Goal: Task Accomplishment & Management: Manage account settings

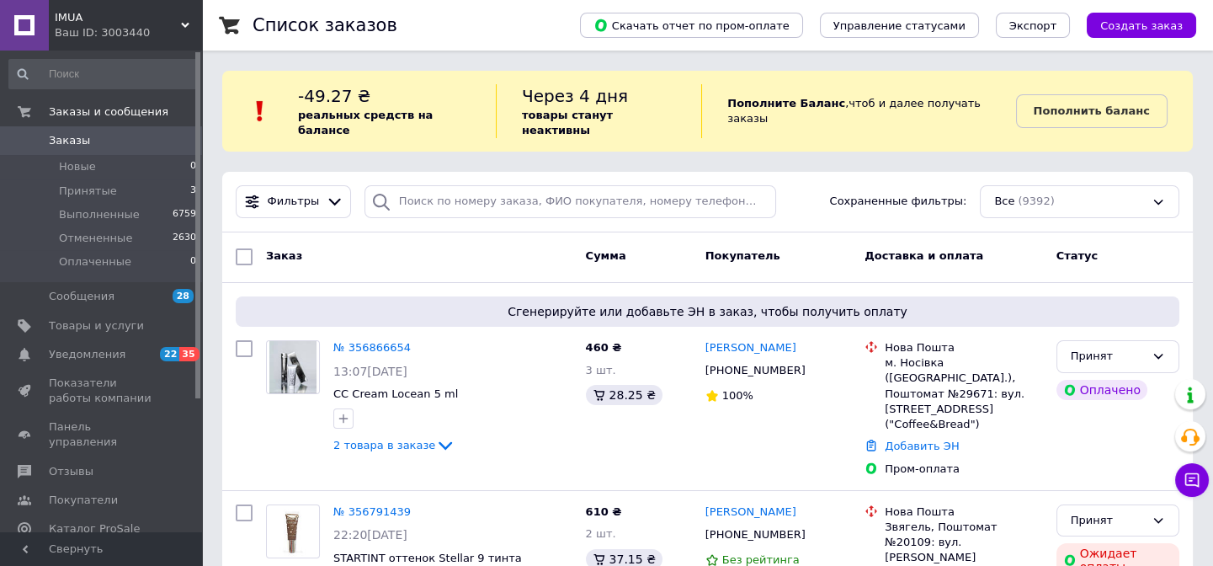
drag, startPoint x: 515, startPoint y: 250, endPoint x: 513, endPoint y: 265, distance: 15.4
click at [515, 250] on div "Заказ" at bounding box center [419, 257] width 320 height 30
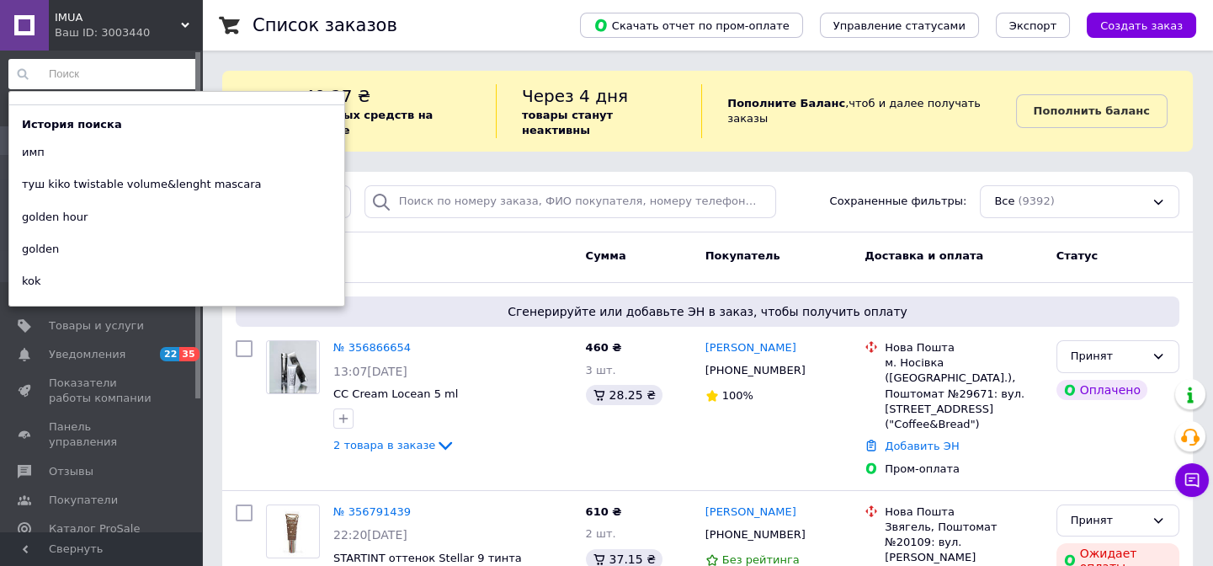
click at [85, 68] on input at bounding box center [102, 74] width 189 height 30
click at [403, 31] on div "Список заказов" at bounding box center [399, 25] width 294 height 50
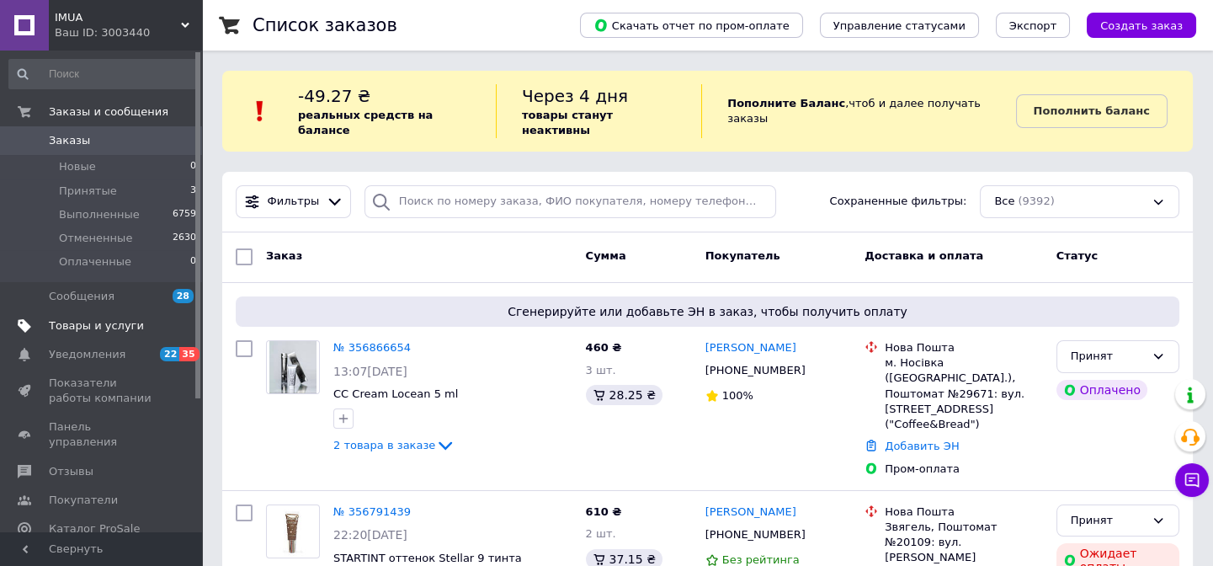
click at [90, 328] on span "Товары и услуги" at bounding box center [96, 325] width 95 height 15
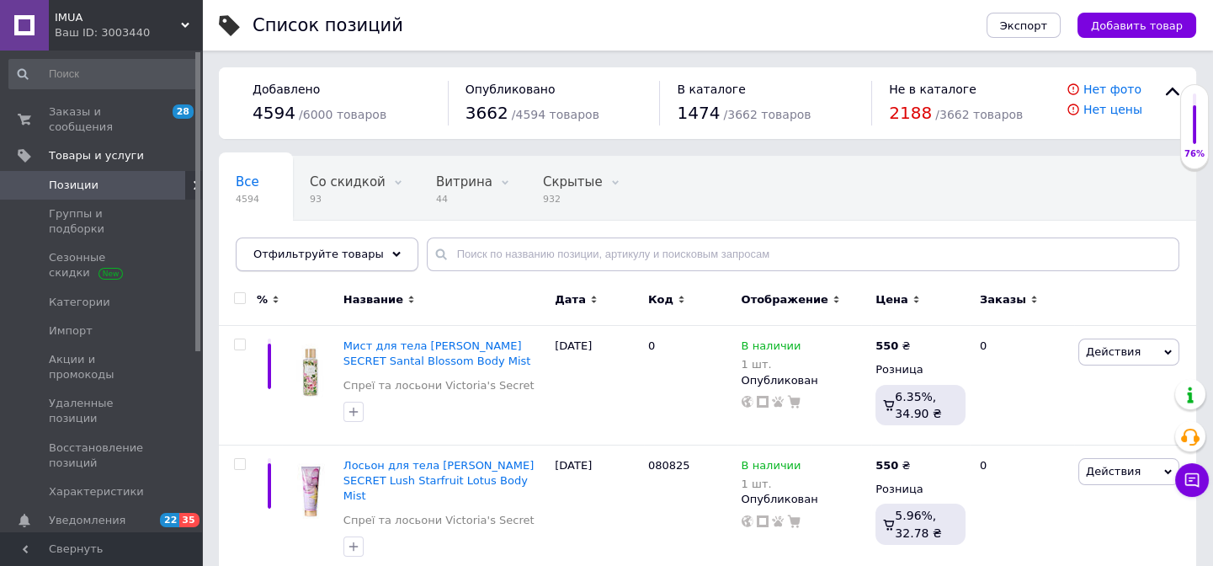
click at [392, 256] on icon at bounding box center [396, 254] width 8 height 8
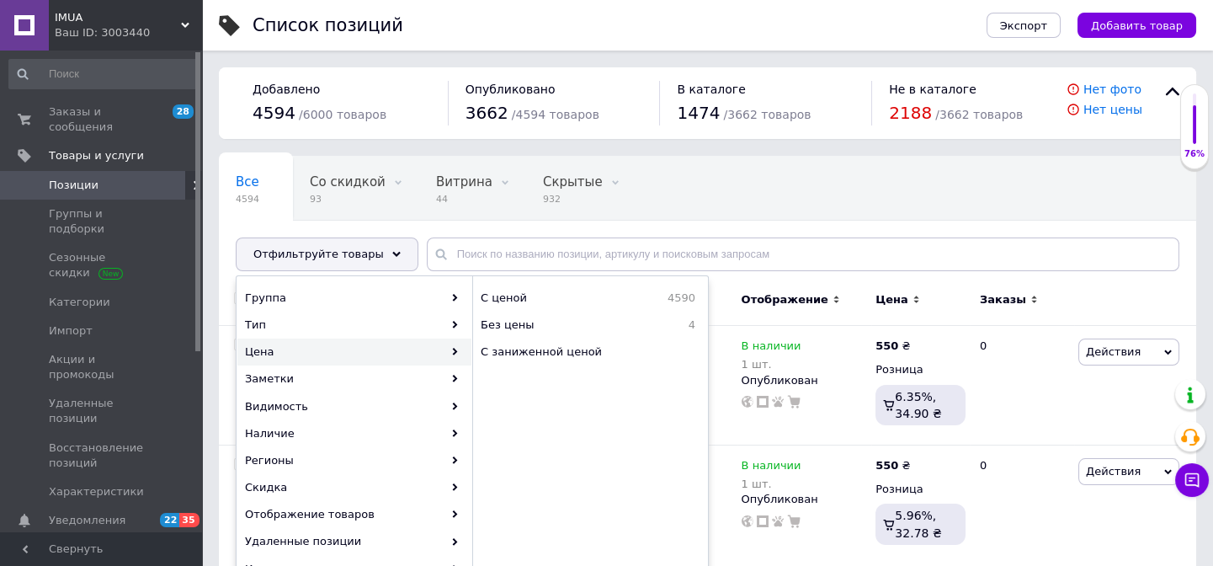
click at [846, 193] on div "Все 4594 Со скидкой 93 Удалить Редактировать Витрина 44 Удалить Редактировать С…" at bounding box center [564, 221] width 690 height 128
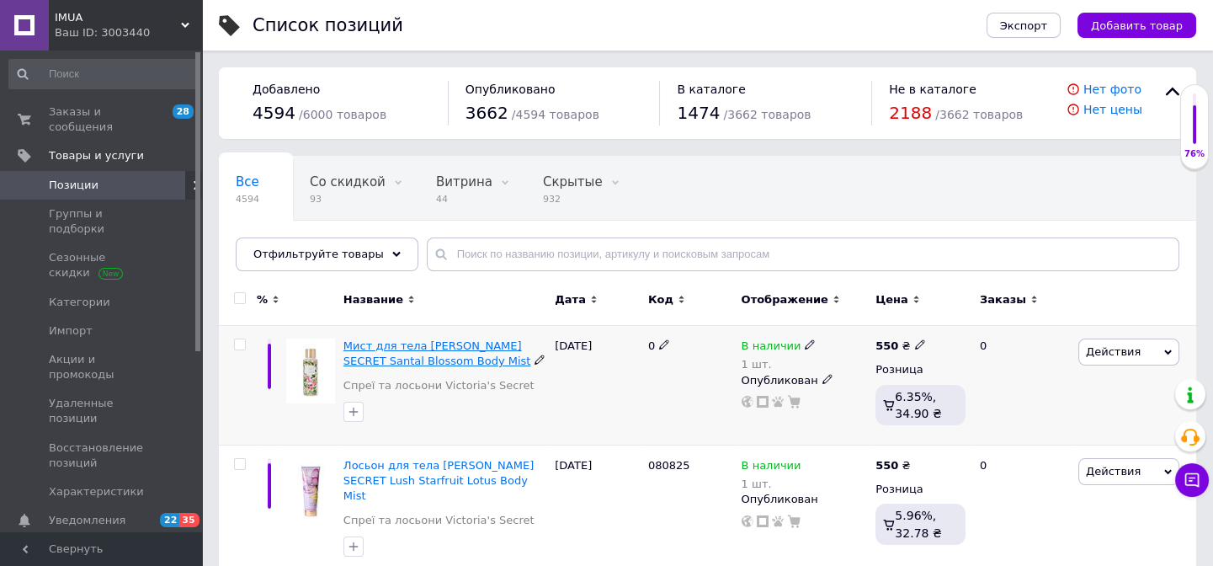
click at [395, 347] on span "Мист для тела [PERSON_NAME] SECRET Santal Blossom Body Mist" at bounding box center [437, 353] width 188 height 28
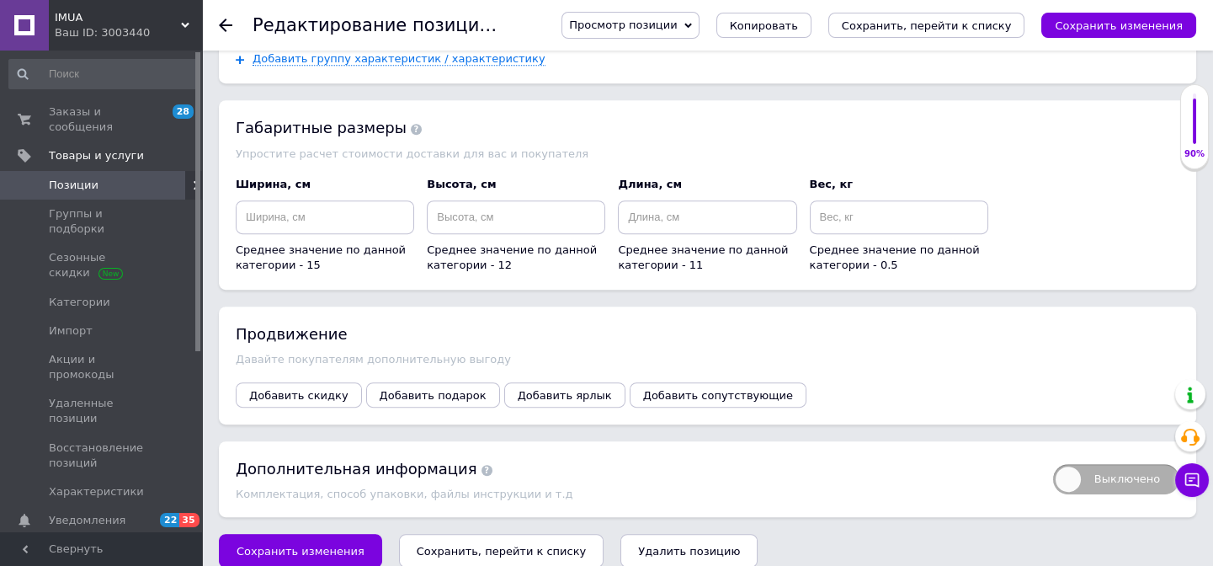
scroll to position [1639, 0]
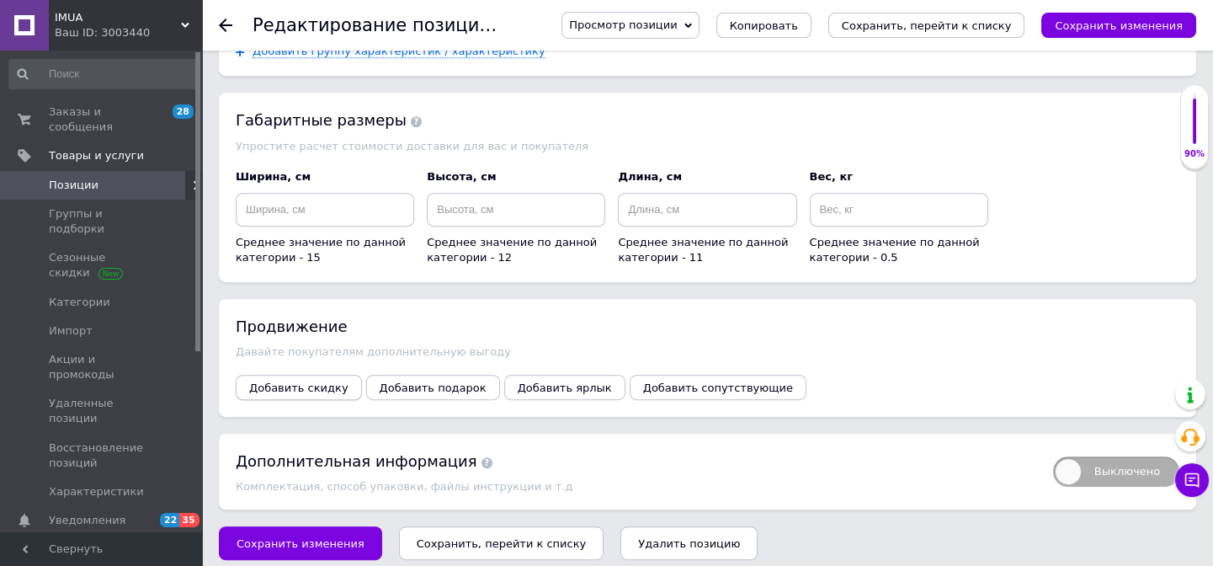
click at [306, 381] on span "Добавить скидку" at bounding box center [298, 387] width 99 height 13
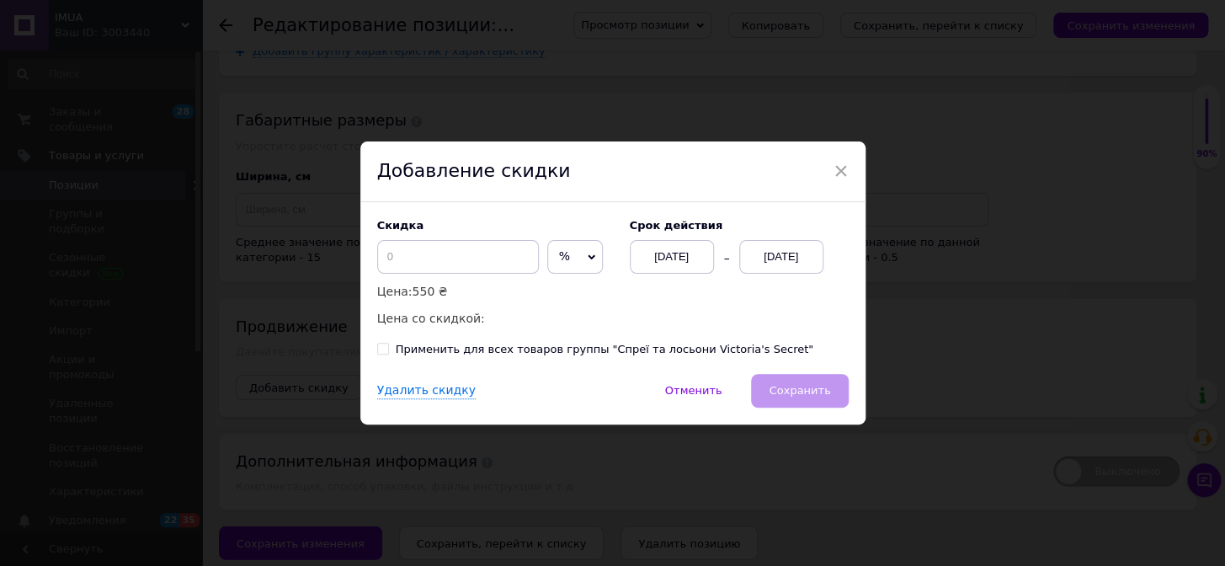
click at [483, 346] on div "Применить для всех товаров группы "Спреї та лосьони Victoria's Secret"" at bounding box center [604, 349] width 417 height 15
click at [388, 346] on input "Применить для всех товаров группы "Спреї та лосьони Victoria's Secret"" at bounding box center [382, 348] width 11 height 11
checkbox input "true"
click at [410, 258] on input at bounding box center [458, 257] width 162 height 34
drag, startPoint x: 407, startPoint y: 258, endPoint x: 360, endPoint y: 255, distance: 46.4
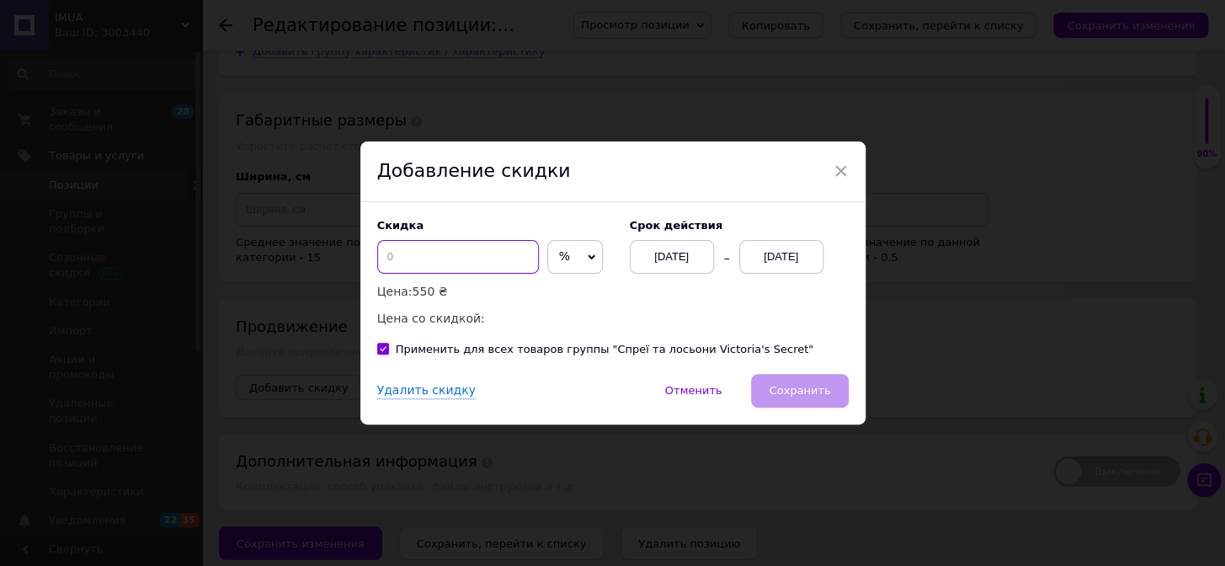
click at [360, 255] on div "Скидка % ₴ Цена: 550 ₴ Цена со скидкой: Cрок действия [DATE] [DATE] Применить д…" at bounding box center [612, 288] width 505 height 172
type input "70"
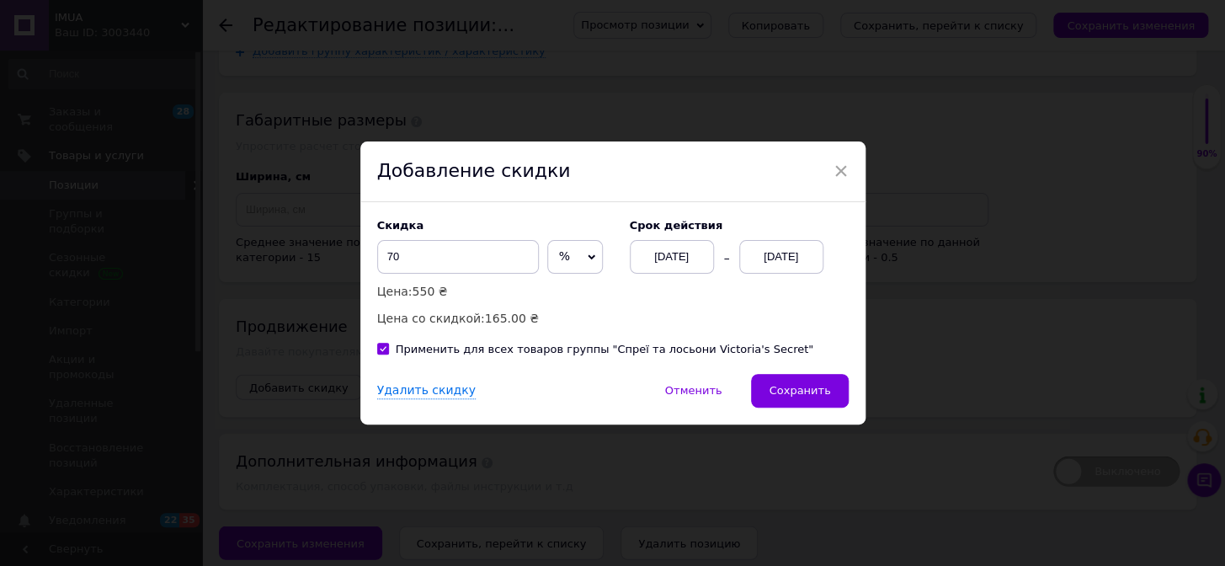
click at [777, 257] on div "[DATE]" at bounding box center [781, 257] width 84 height 34
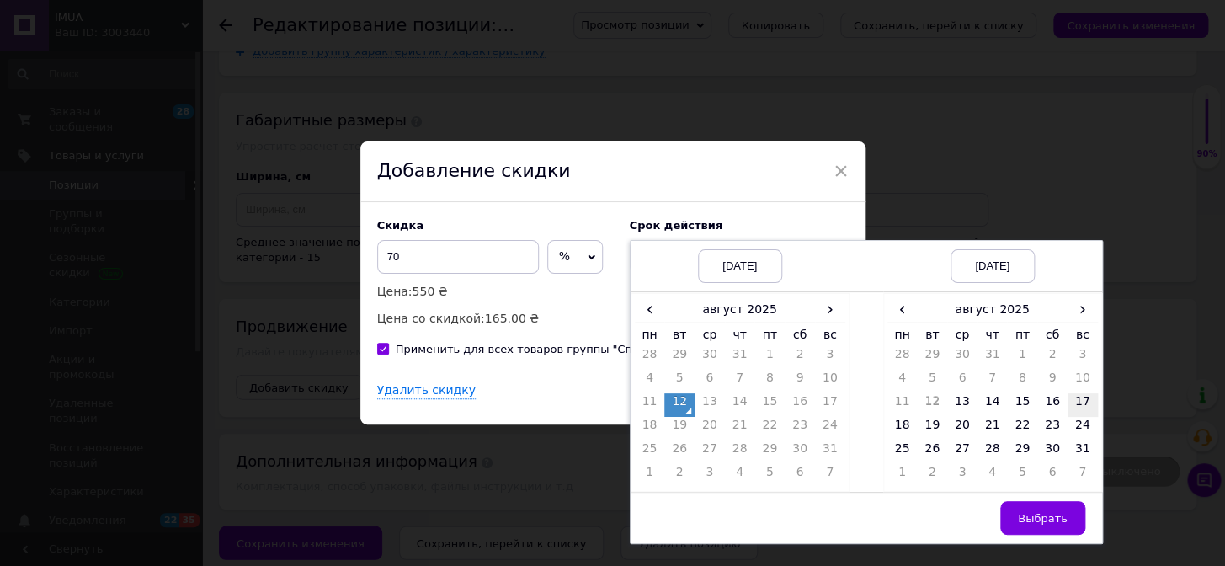
click at [1077, 406] on td "17" at bounding box center [1082, 405] width 30 height 24
click at [1050, 512] on span "Выбрать" at bounding box center [1043, 518] width 50 height 13
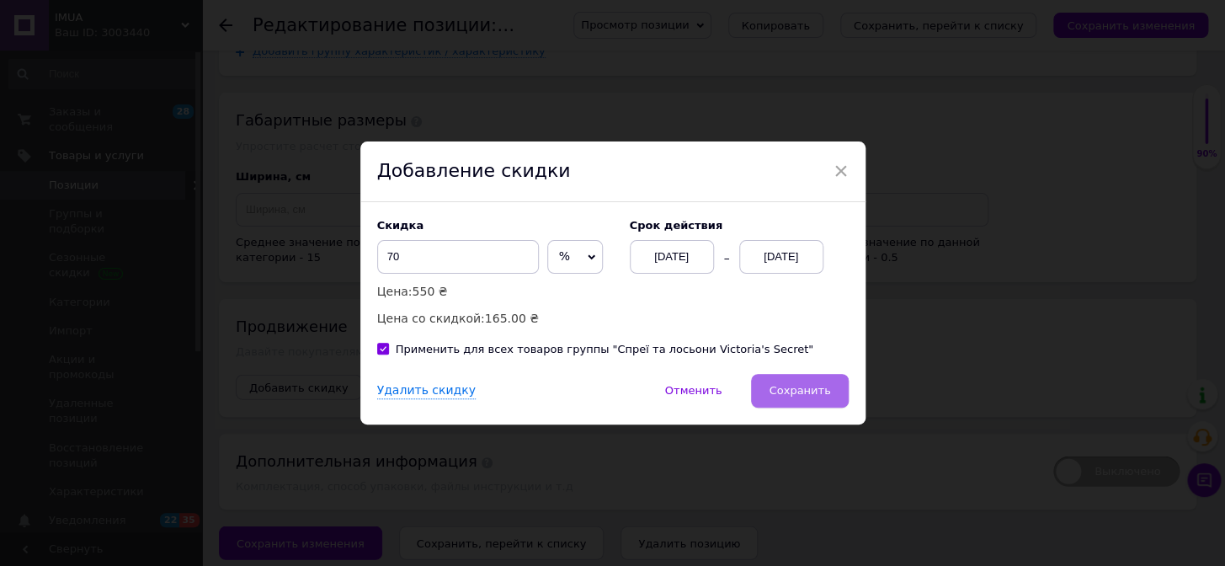
click at [799, 398] on button "Сохранить" at bounding box center [799, 391] width 97 height 34
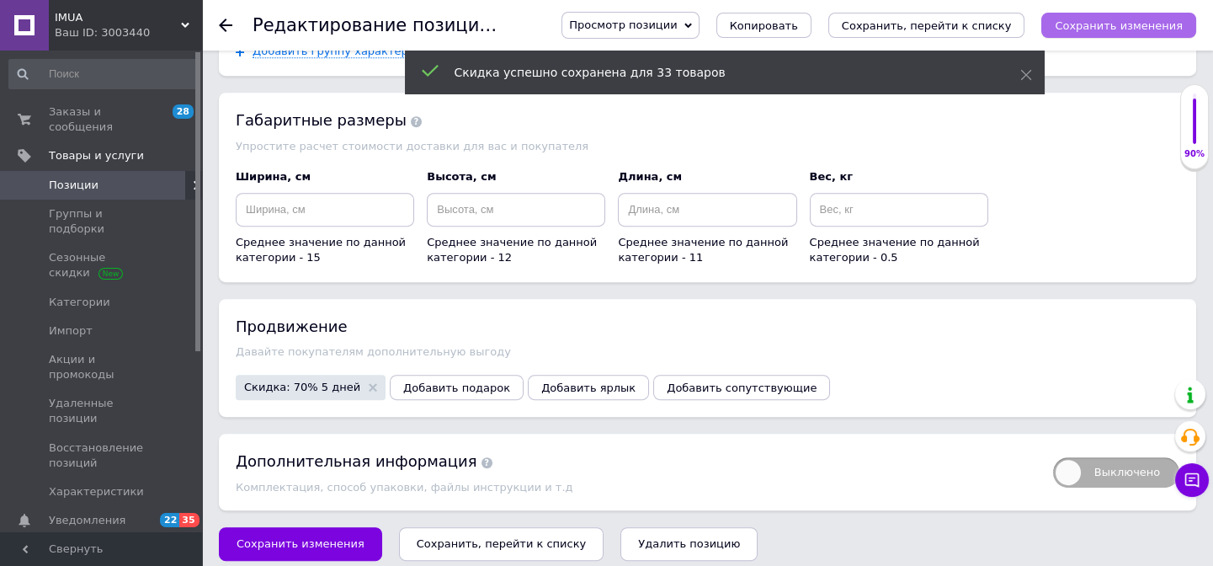
click at [1144, 28] on icon "Сохранить изменения" at bounding box center [1119, 25] width 128 height 13
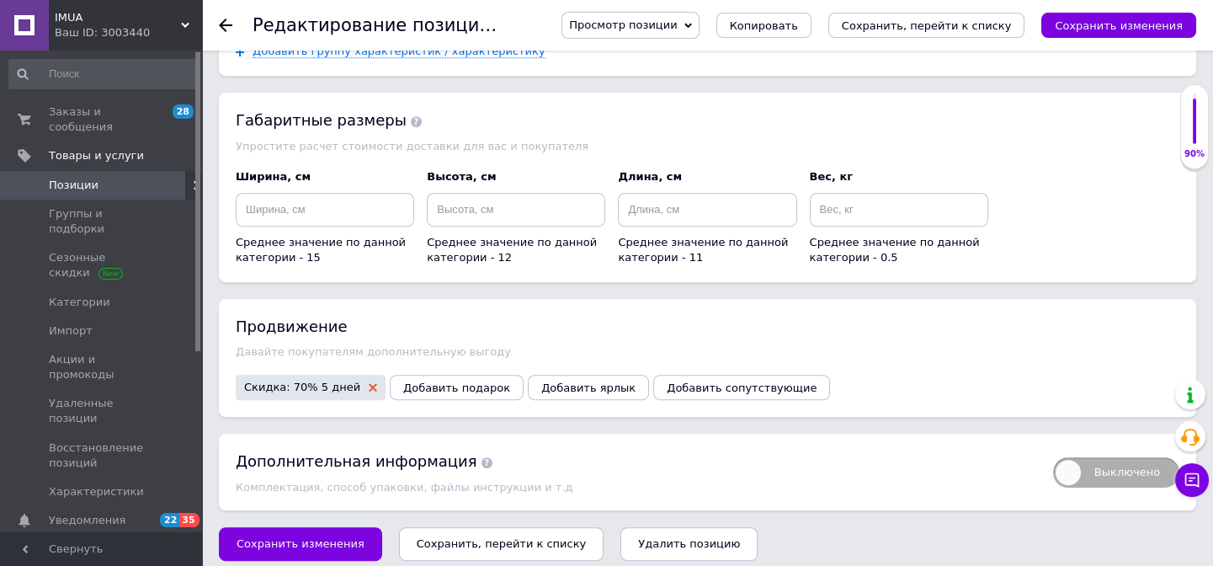
click at [369, 383] on icon at bounding box center [373, 387] width 8 height 8
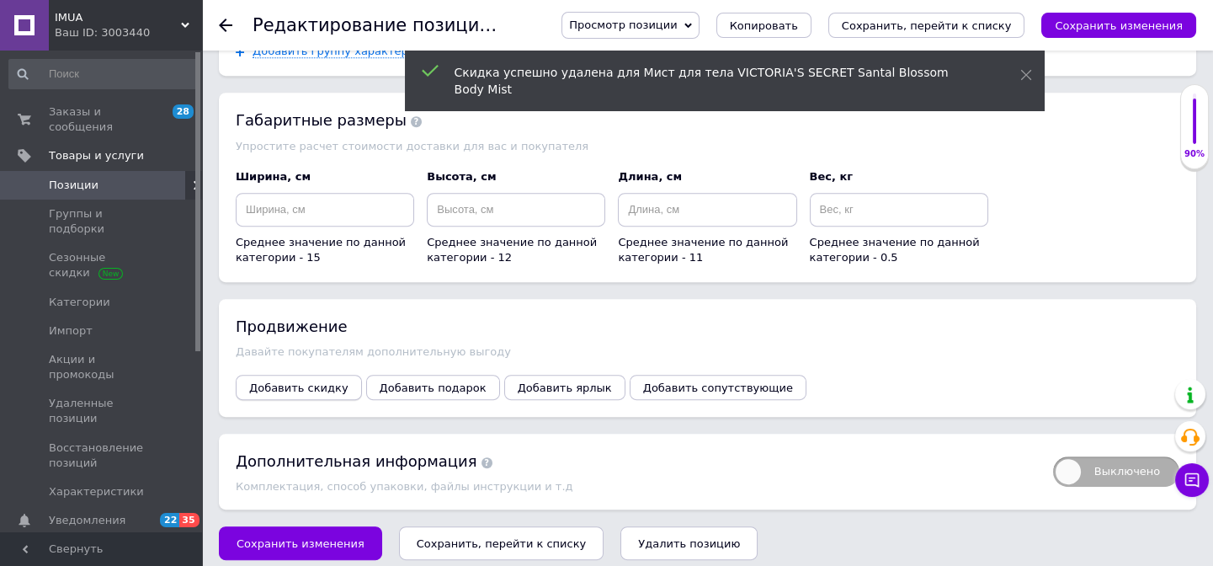
click at [318, 381] on span "Добавить скидку" at bounding box center [298, 387] width 99 height 13
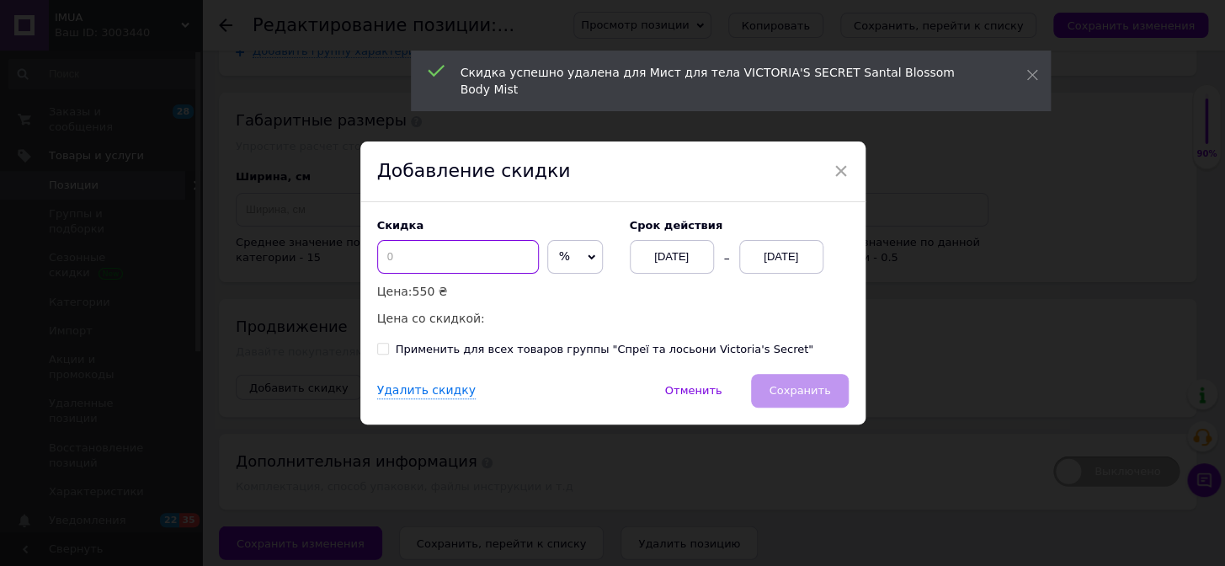
click at [406, 262] on input at bounding box center [458, 257] width 162 height 34
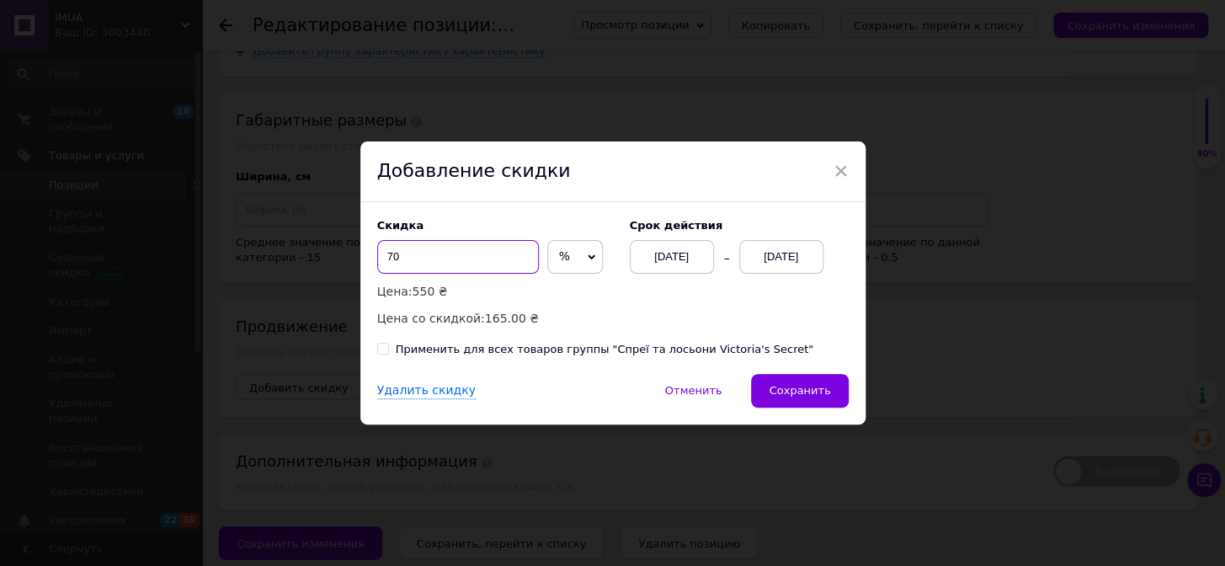
type input "70"
click at [562, 256] on span "%" at bounding box center [575, 257] width 56 height 34
click at [564, 295] on li "₴" at bounding box center [575, 292] width 54 height 24
click at [780, 266] on div "[DATE]" at bounding box center [781, 257] width 84 height 34
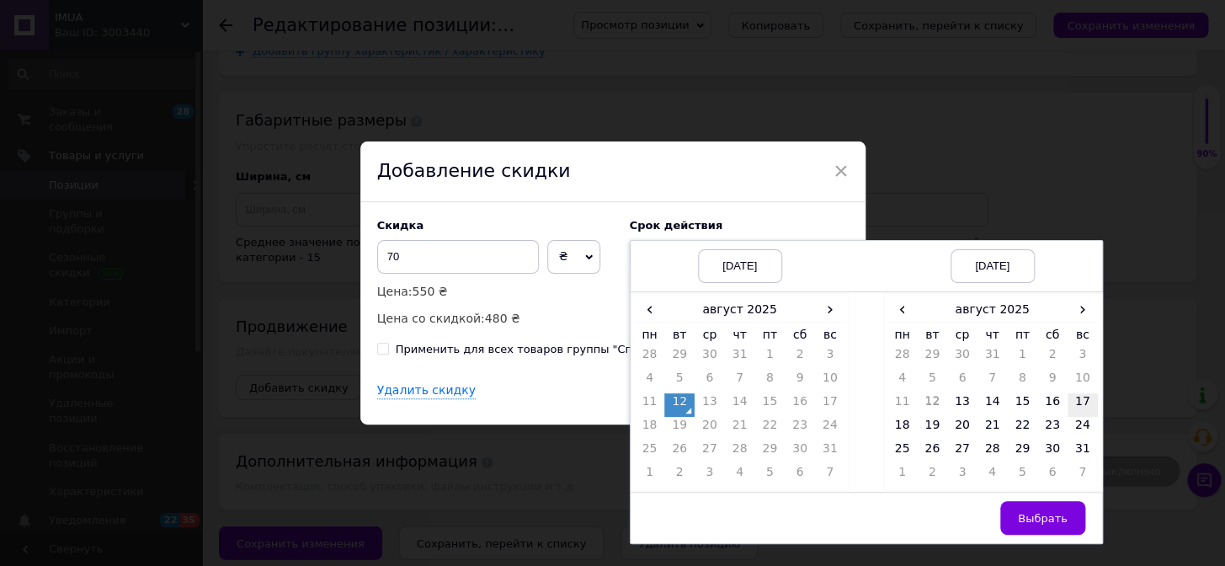
click at [1077, 408] on td "17" at bounding box center [1082, 405] width 30 height 24
click at [1063, 512] on span "Выбрать" at bounding box center [1043, 518] width 50 height 13
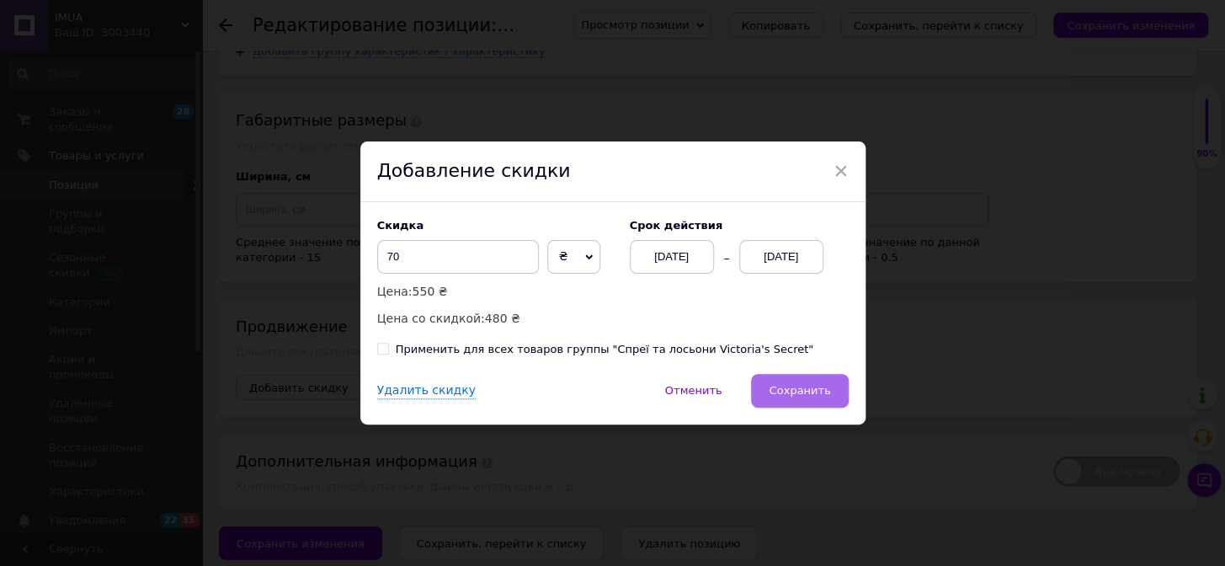
click at [802, 396] on span "Сохранить" at bounding box center [798, 390] width 61 height 13
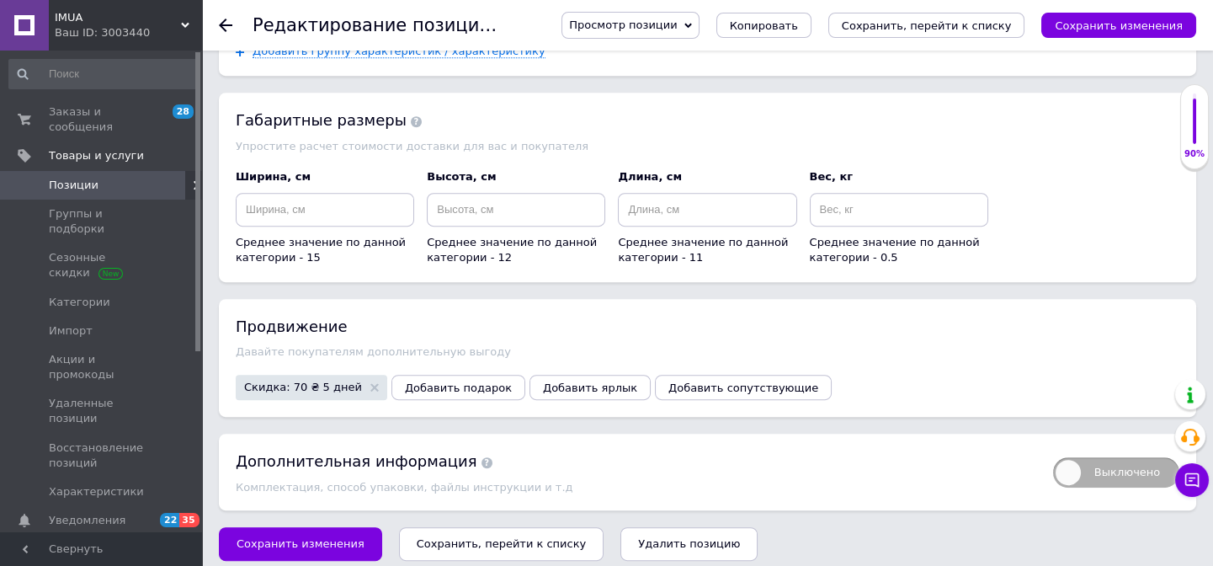
click at [291, 380] on span "Скидка: 70 ₴ 5 дней" at bounding box center [311, 387] width 151 height 25
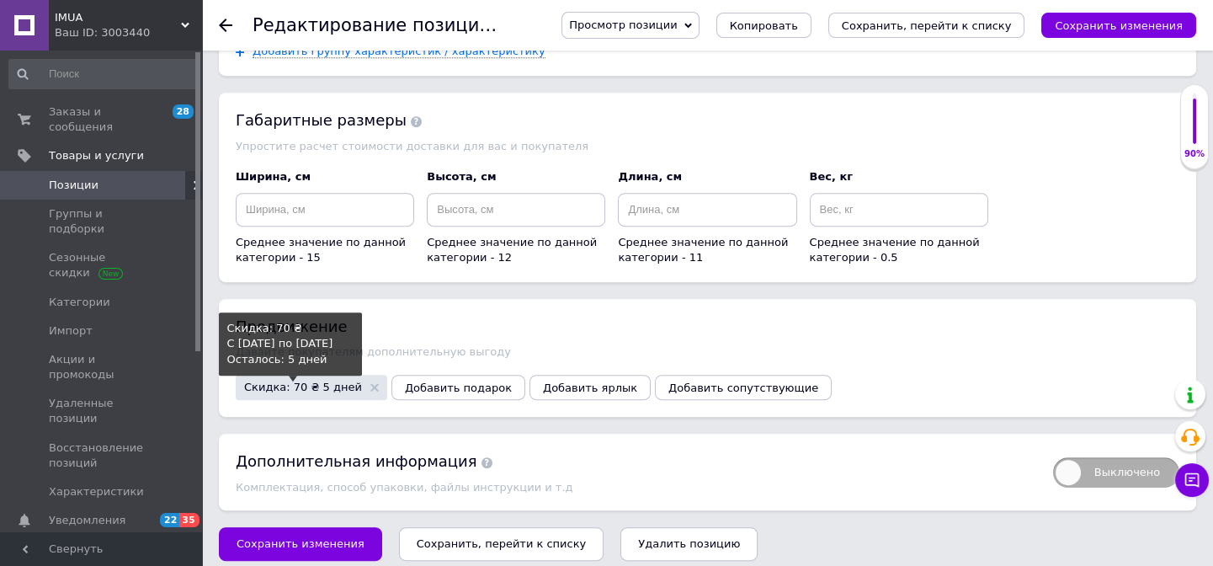
click at [290, 381] on span "Скидка: 70 ₴ 5 дней" at bounding box center [303, 386] width 118 height 11
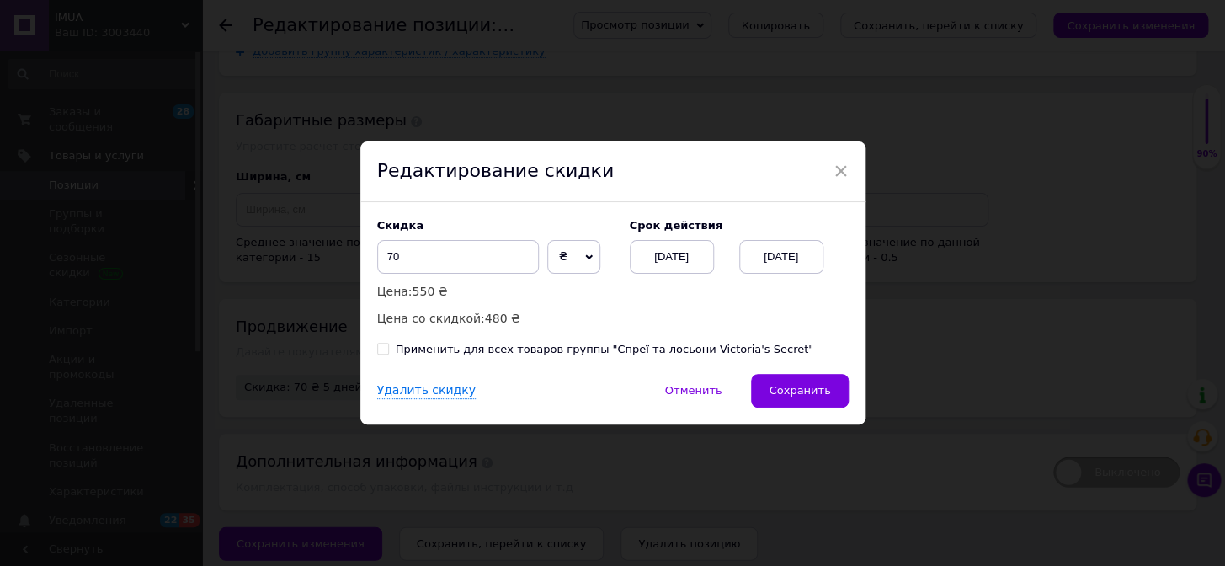
click at [418, 348] on div "Применить для всех товаров группы "Спреї та лосьони Victoria's Secret"" at bounding box center [604, 349] width 417 height 15
click at [388, 348] on input "Применить для всех товаров группы "Спреї та лосьони Victoria's Secret"" at bounding box center [382, 348] width 11 height 11
checkbox input "true"
click at [806, 382] on button "Сохранить" at bounding box center [799, 391] width 97 height 34
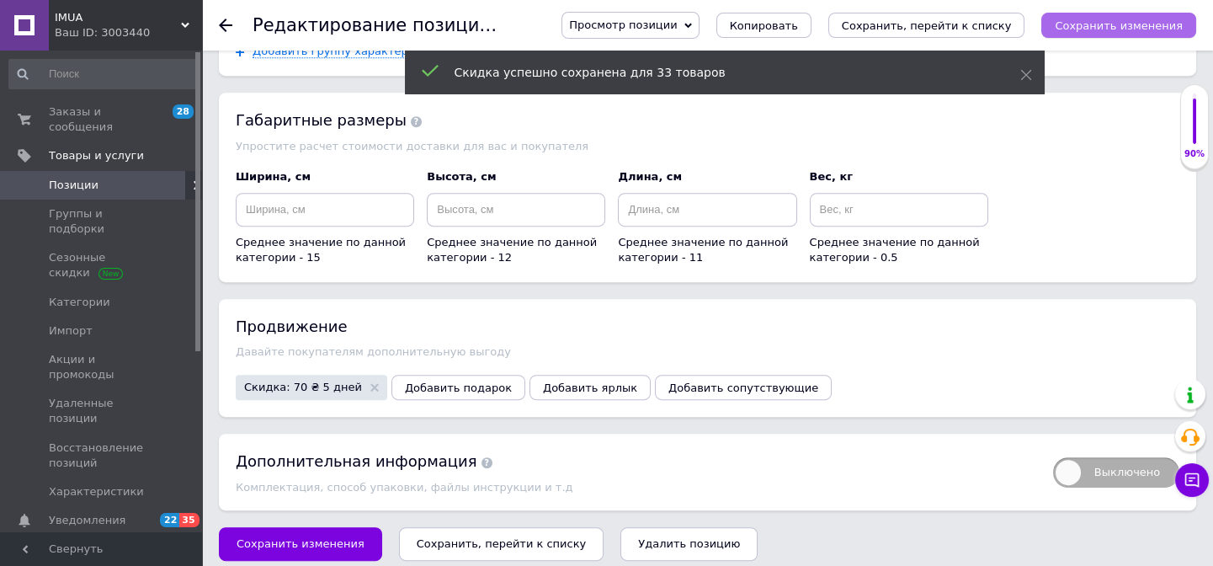
click at [1100, 19] on icon "Сохранить изменения" at bounding box center [1119, 25] width 128 height 13
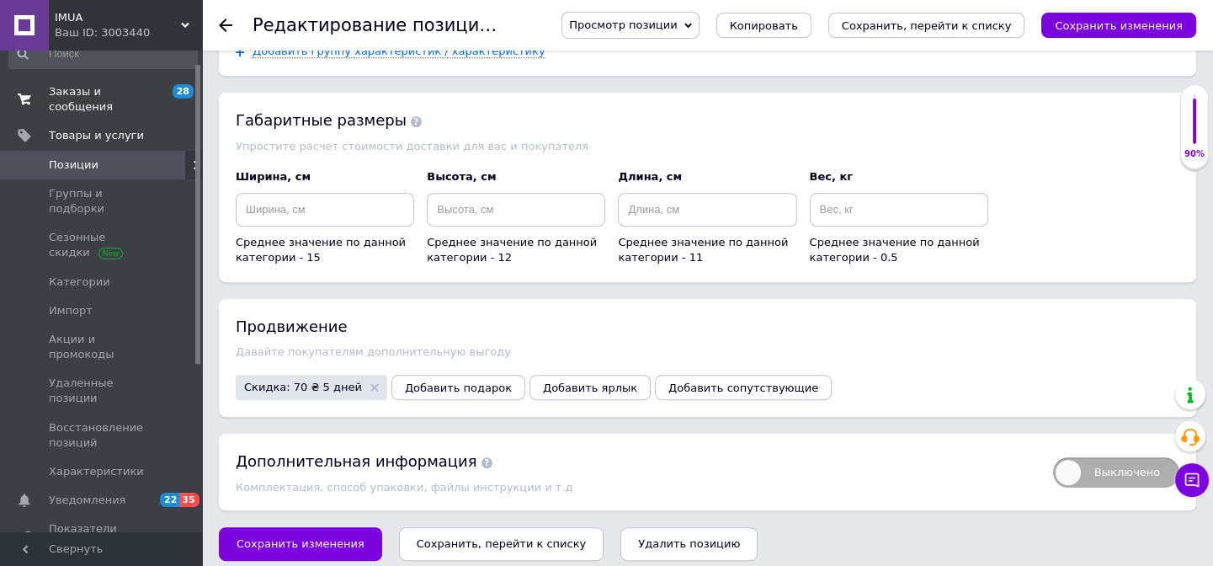
scroll to position [0, 0]
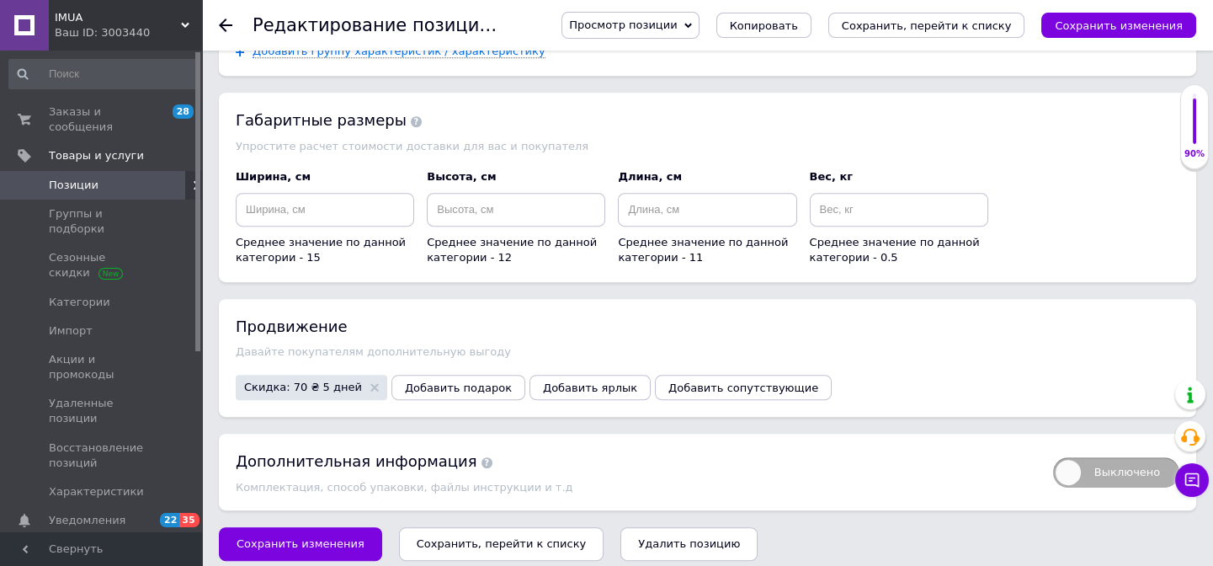
drag, startPoint x: 92, startPoint y: 109, endPoint x: 88, endPoint y: 6, distance: 102.7
click at [92, 109] on span "Заказы и сообщения" at bounding box center [102, 119] width 107 height 30
